Goal: Task Accomplishment & Management: Use online tool/utility

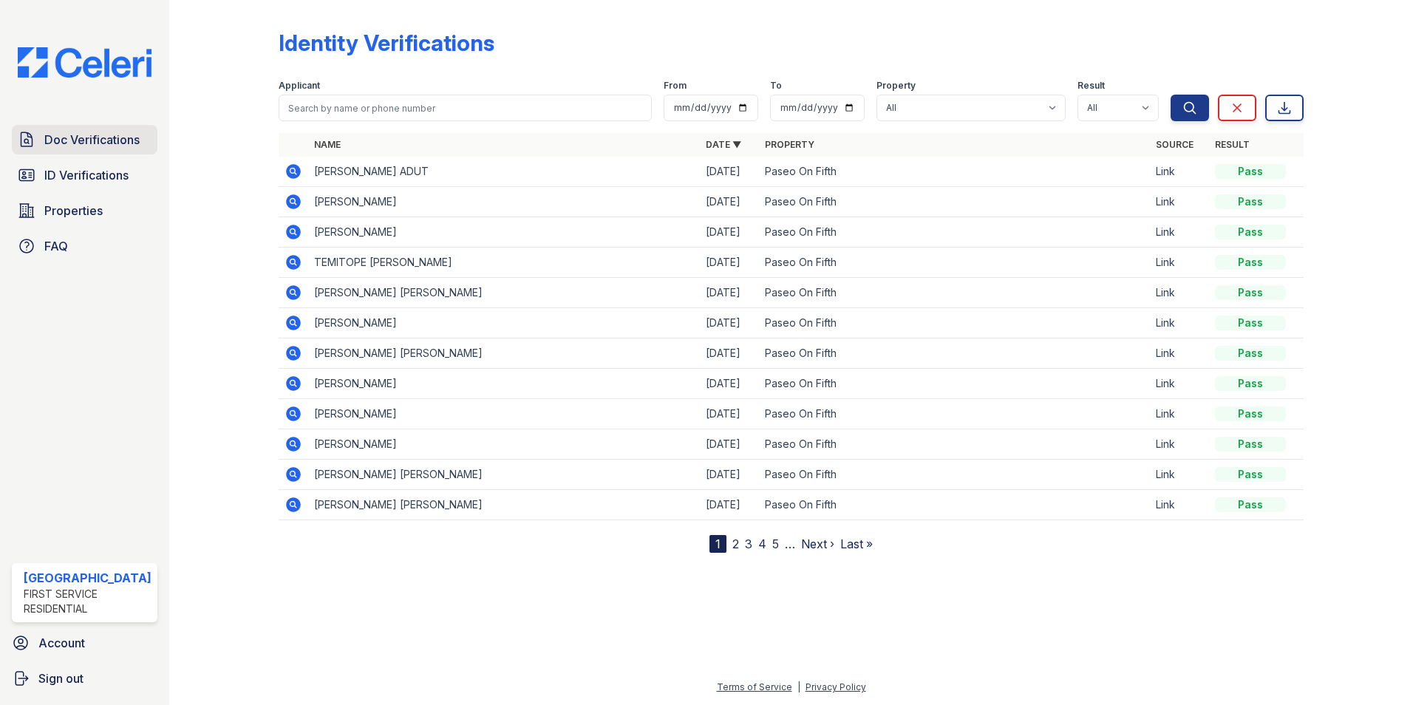
click at [81, 152] on link "Doc Verifications" at bounding box center [85, 140] width 146 height 30
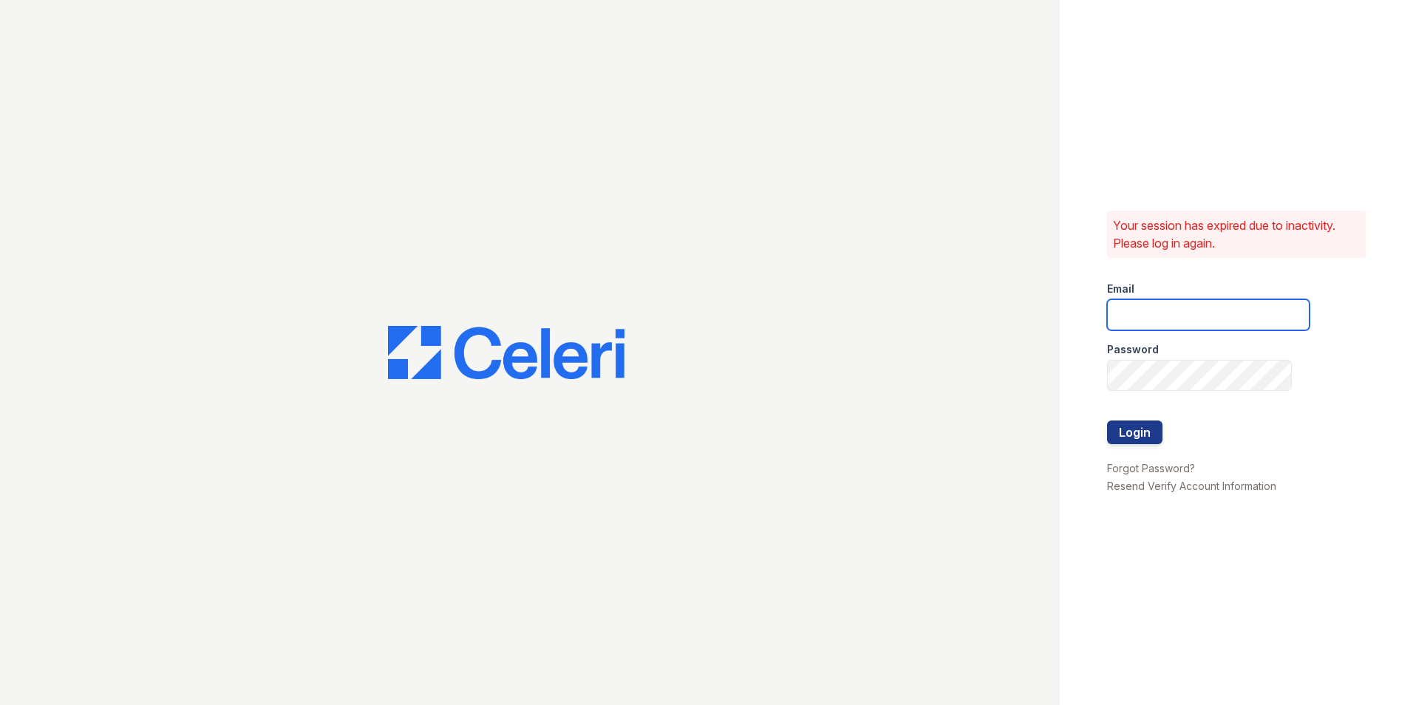
type input "[EMAIL_ADDRESS][DOMAIN_NAME]"
click at [1128, 426] on button "Login" at bounding box center [1134, 433] width 55 height 24
